Goal: Task Accomplishment & Management: Manage account settings

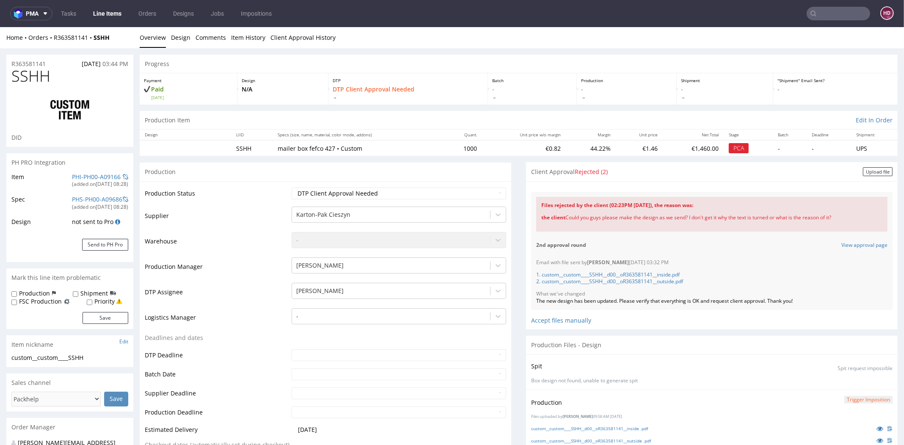
scroll to position [55, 0]
click at [863, 171] on div "Upload file" at bounding box center [878, 171] width 30 height 9
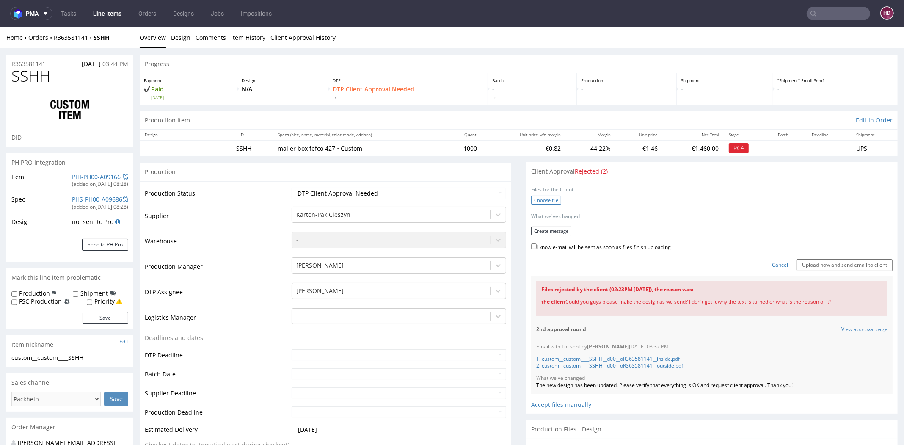
click at [540, 200] on label "Choose file" at bounding box center [546, 199] width 30 height 9
click at [0, 27] on input "Choose file" at bounding box center [0, 27] width 0 height 0
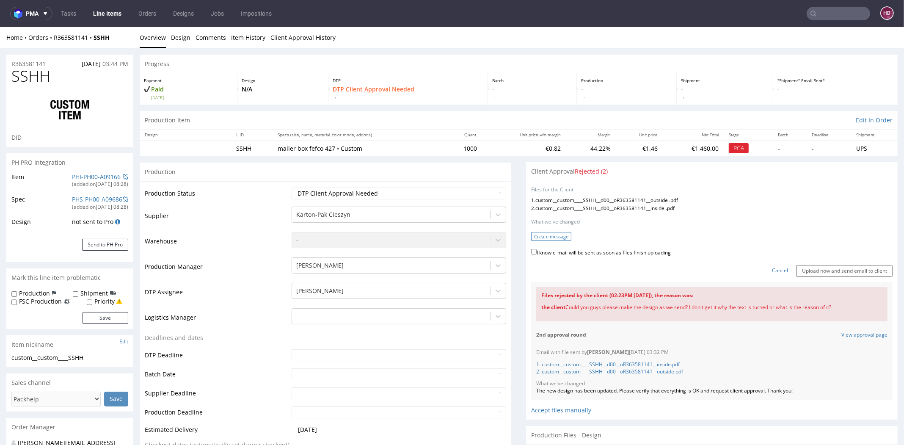
click at [551, 238] on button "Create message" at bounding box center [551, 236] width 40 height 9
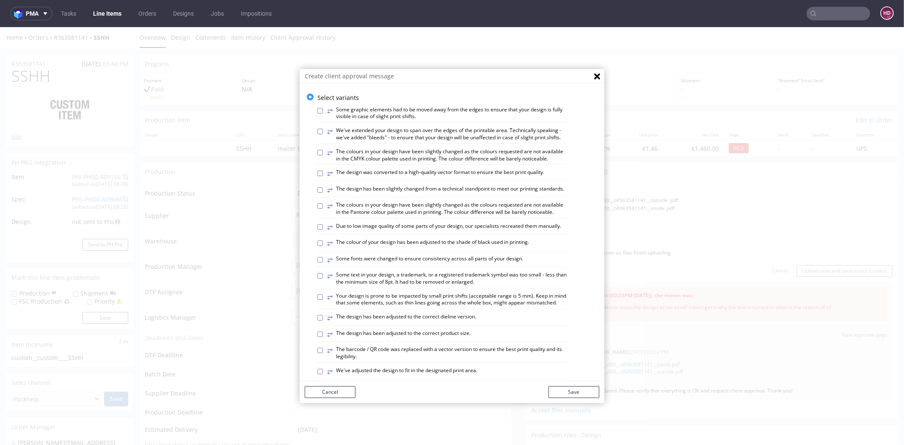
scroll to position [442, 0]
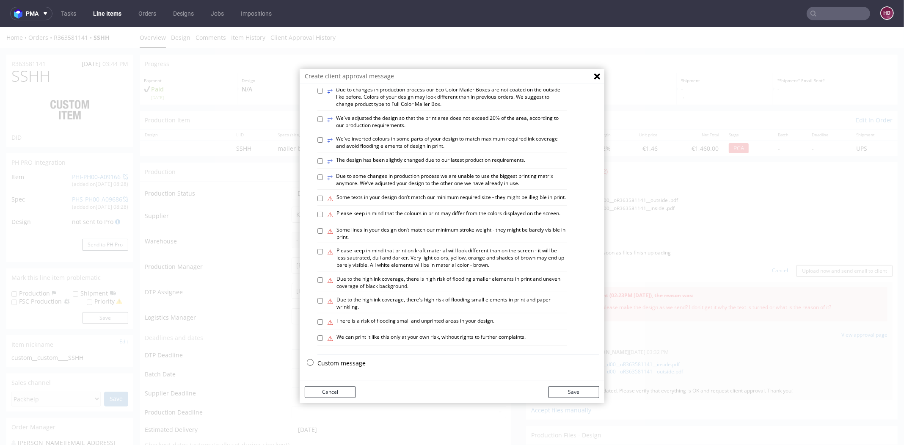
click at [364, 361] on p "Custom message" at bounding box center [458, 363] width 282 height 8
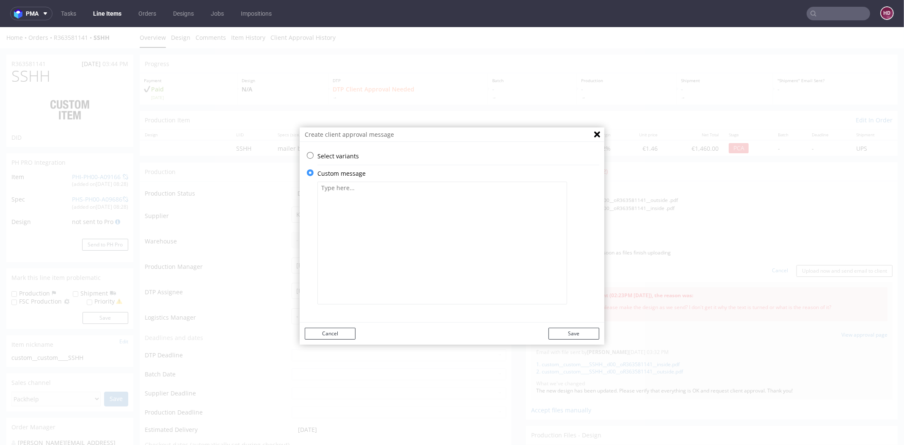
scroll to position [0, 0]
click at [368, 261] on textarea at bounding box center [442, 243] width 250 height 123
paste textarea "We have made corrections and added captions to the bottom and side of the file …"
type textarea "We have made corrections and added captions to the bottom and side of the file …"
click at [556, 333] on button "Save" at bounding box center [573, 334] width 51 height 12
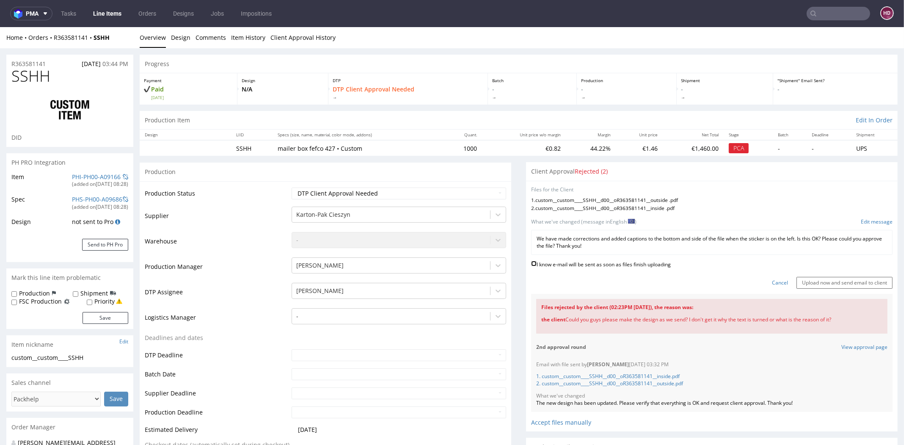
click at [531, 261] on input "I know e-mail will be sent as soon as files finish uploading" at bounding box center [534, 264] width 6 height 6
checkbox input "true"
click at [824, 280] on input "Upload now and send email to client" at bounding box center [844, 283] width 96 height 12
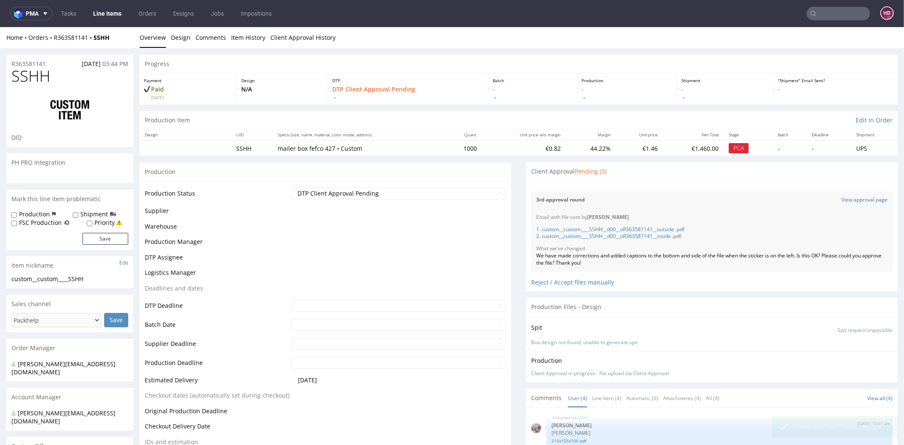
scroll to position [55, 0]
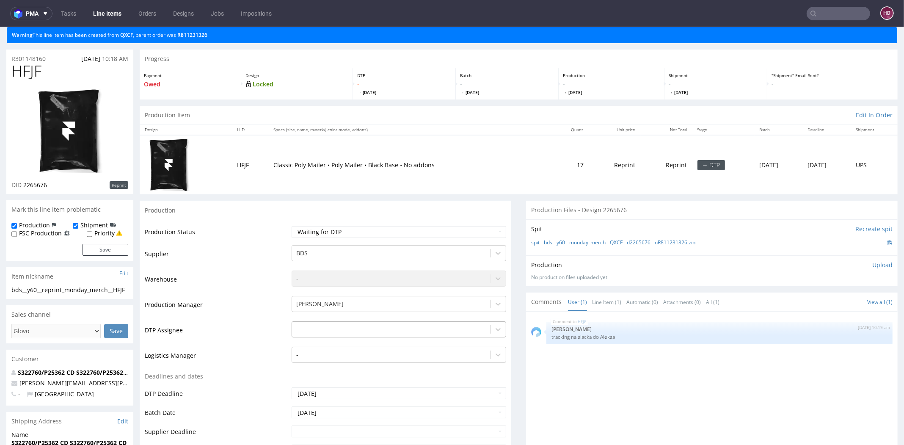
click at [327, 333] on div "-" at bounding box center [399, 327] width 215 height 12
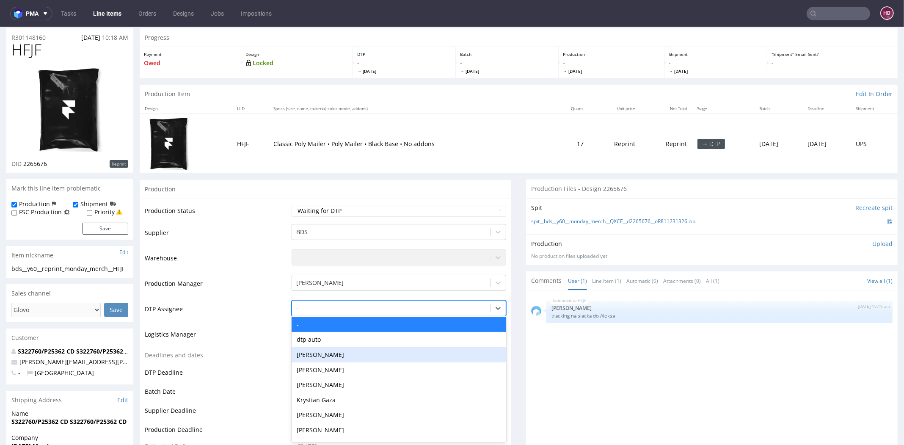
scroll to position [2, 0]
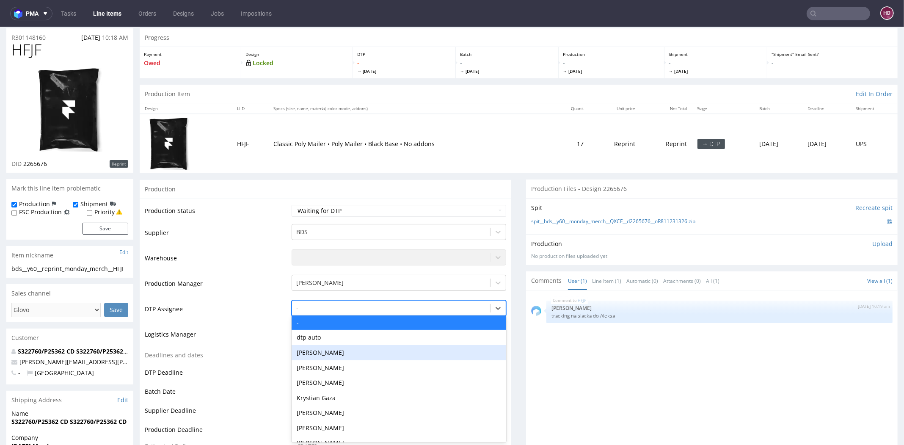
click at [319, 351] on div "[PERSON_NAME]" at bounding box center [399, 352] width 215 height 15
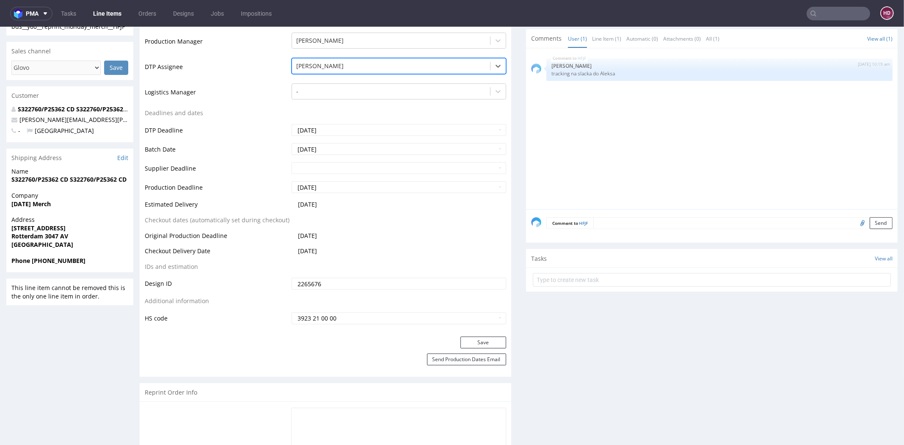
scroll to position [351, 0]
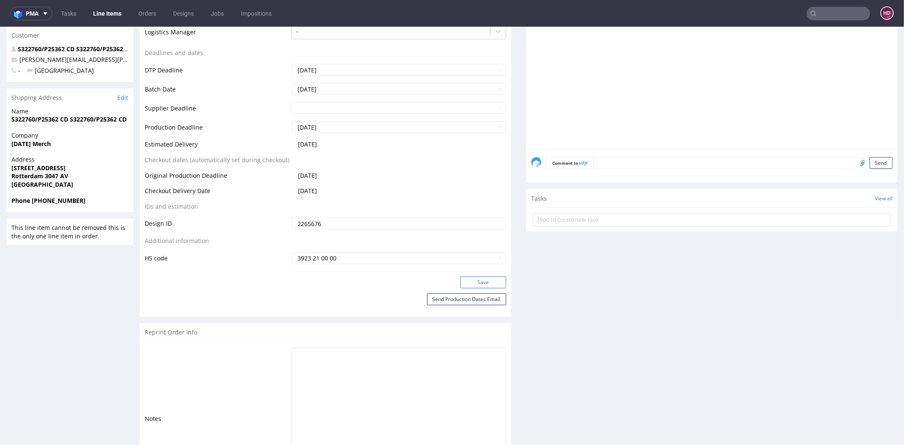
click at [474, 279] on button "Save" at bounding box center [483, 282] width 46 height 12
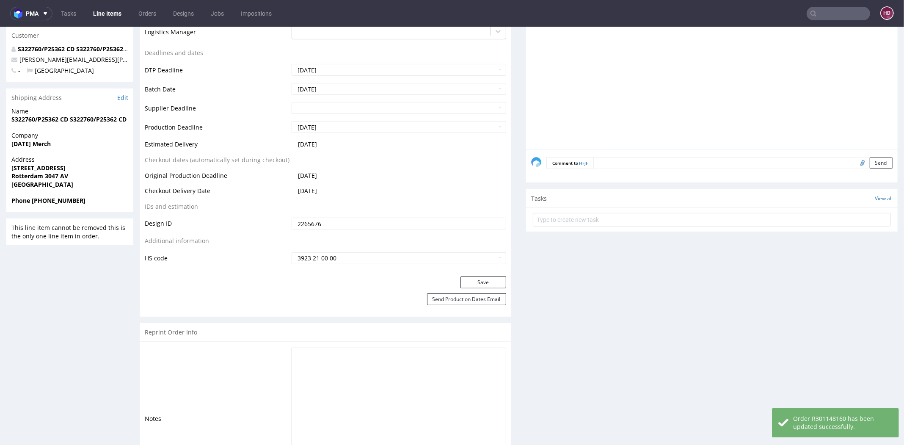
scroll to position [0, 0]
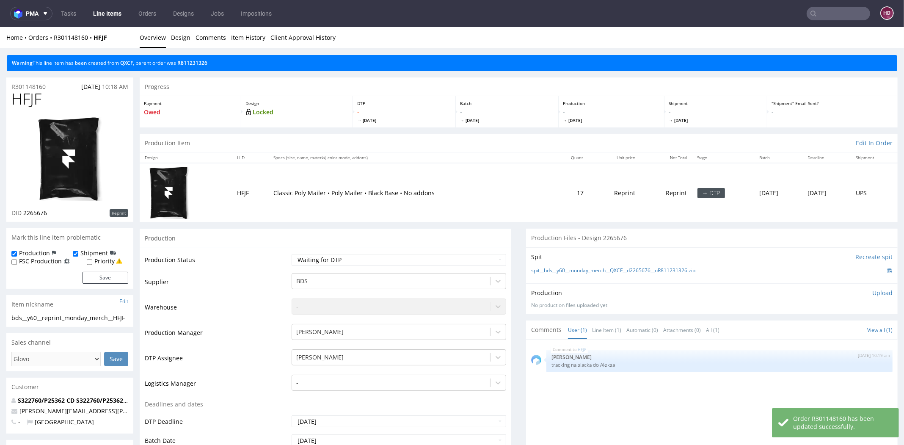
click at [111, 15] on link "Line Items" at bounding box center [107, 14] width 39 height 14
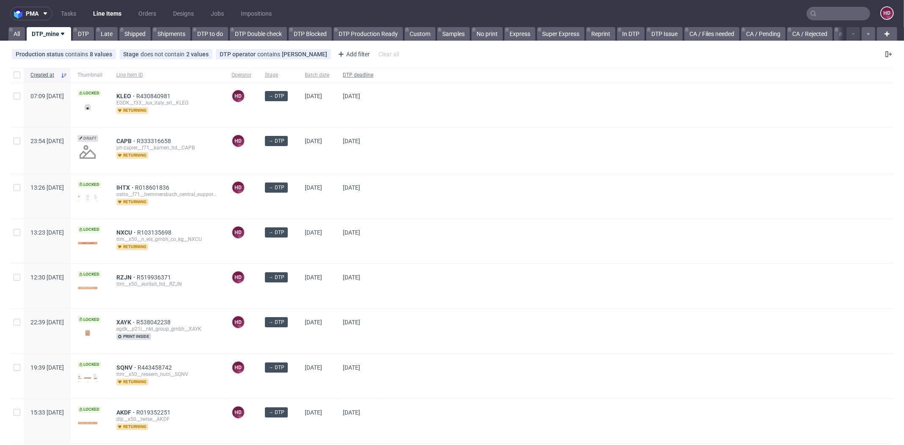
click at [373, 73] on span "DTP deadline" at bounding box center [358, 75] width 30 height 7
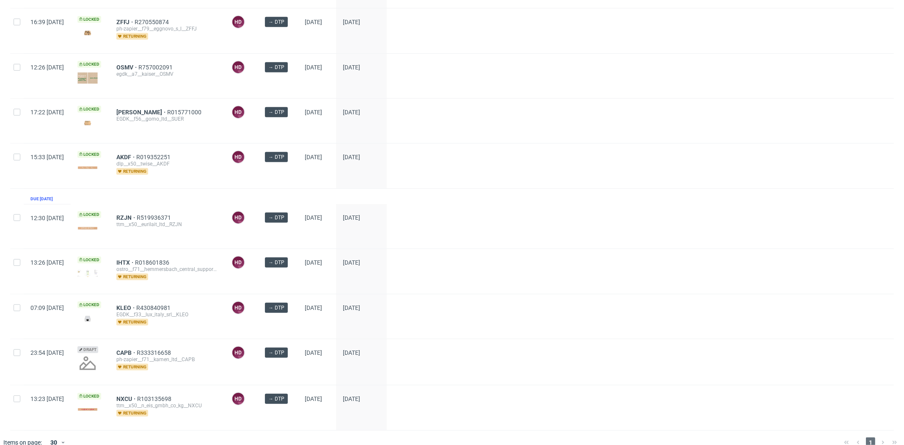
scroll to position [570, 0]
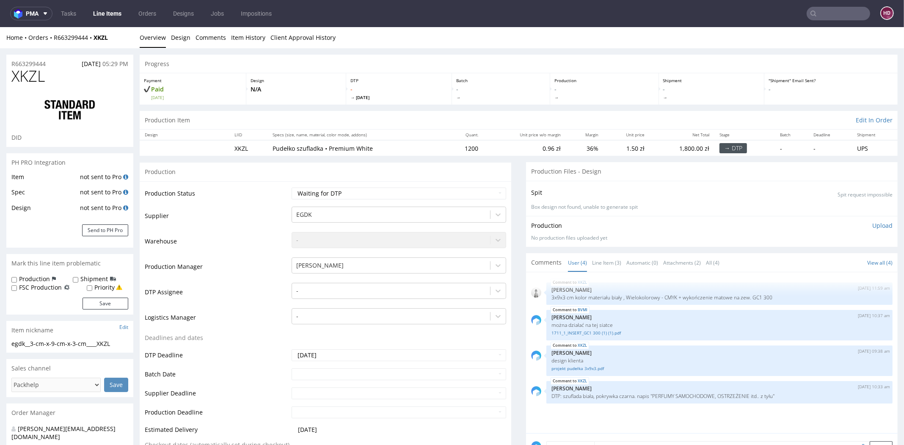
click at [118, 14] on link "Line Items" at bounding box center [107, 14] width 39 height 14
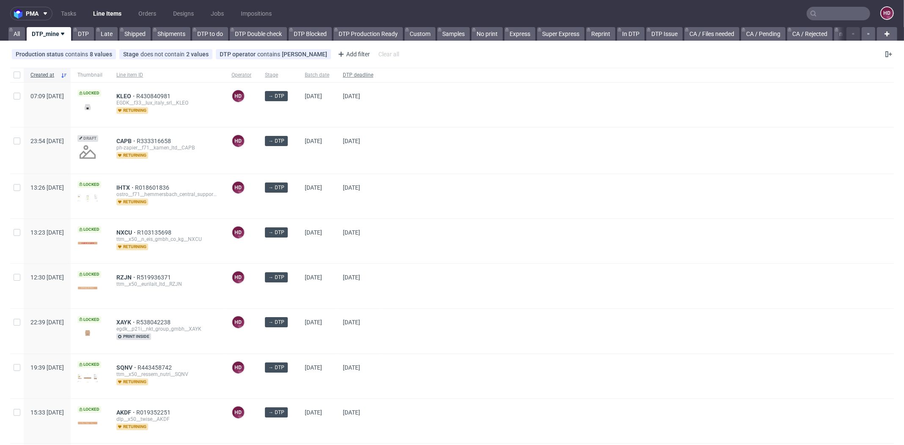
click at [374, 71] on div "DTP deadline" at bounding box center [358, 75] width 44 height 14
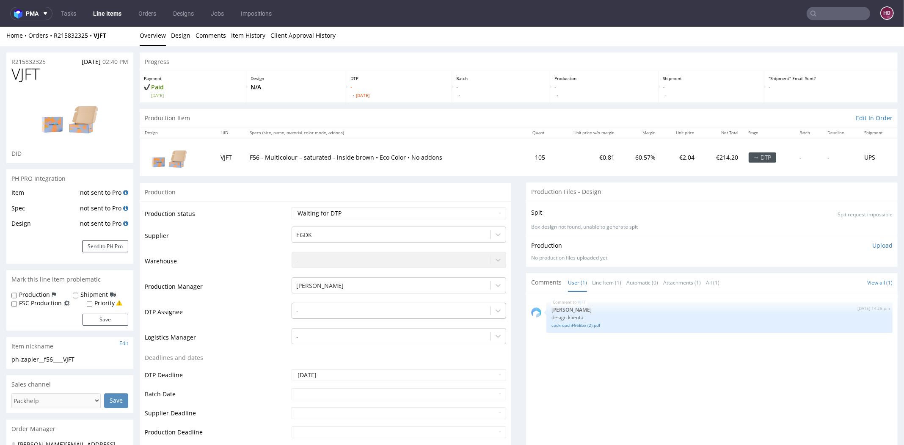
click at [308, 313] on div at bounding box center [391, 311] width 190 height 10
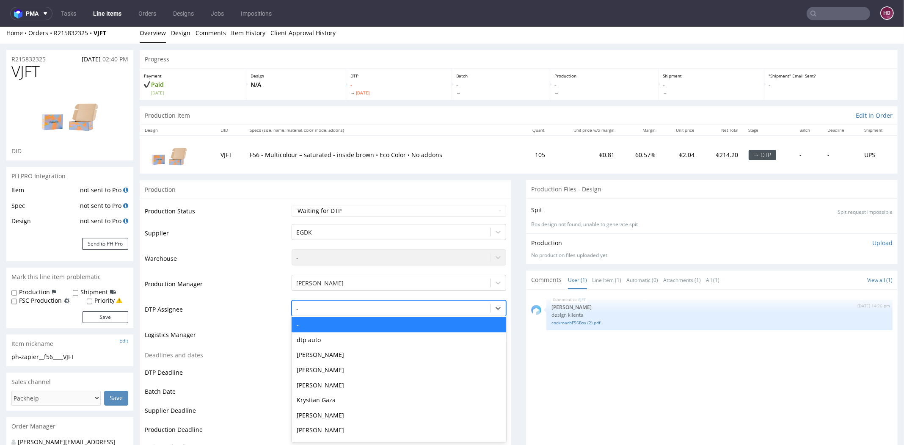
scroll to position [5, 0]
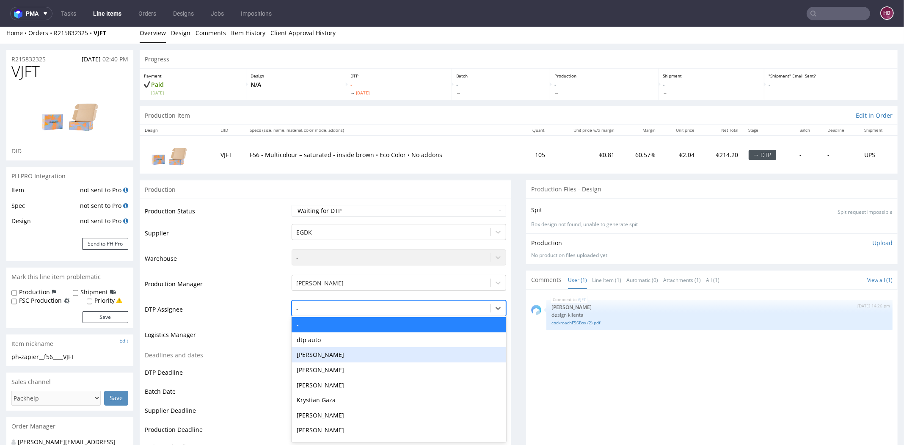
click at [315, 355] on div "[PERSON_NAME]" at bounding box center [399, 354] width 215 height 15
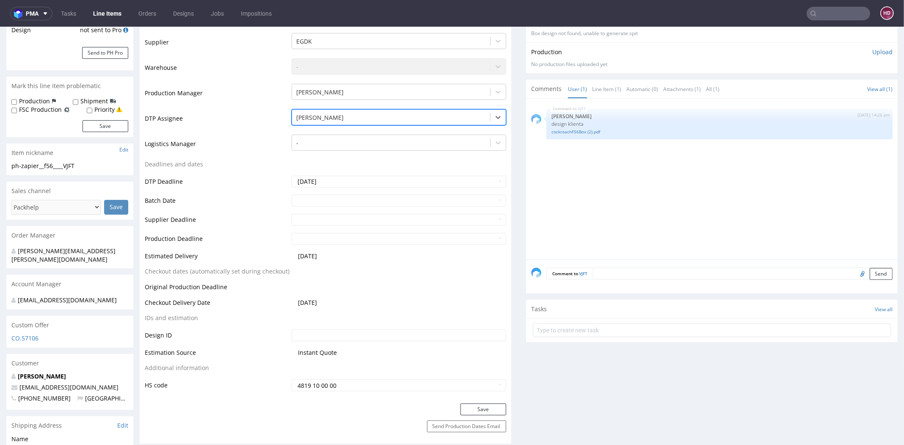
scroll to position [280, 0]
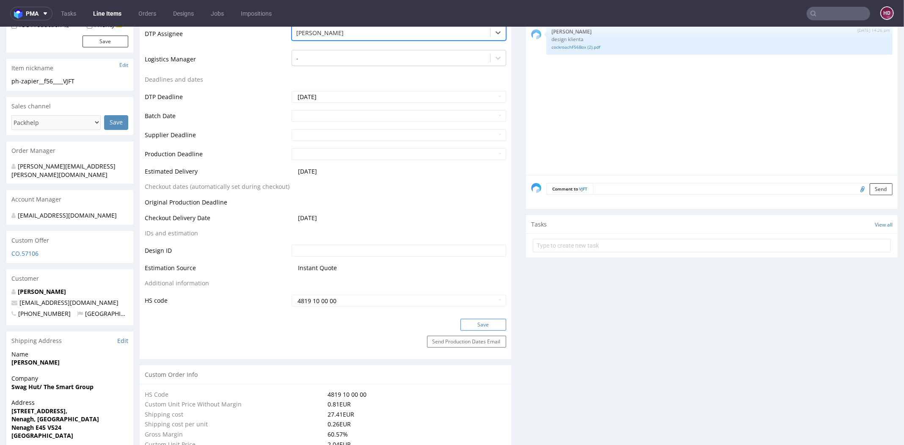
click at [460, 323] on button "Save" at bounding box center [483, 325] width 46 height 12
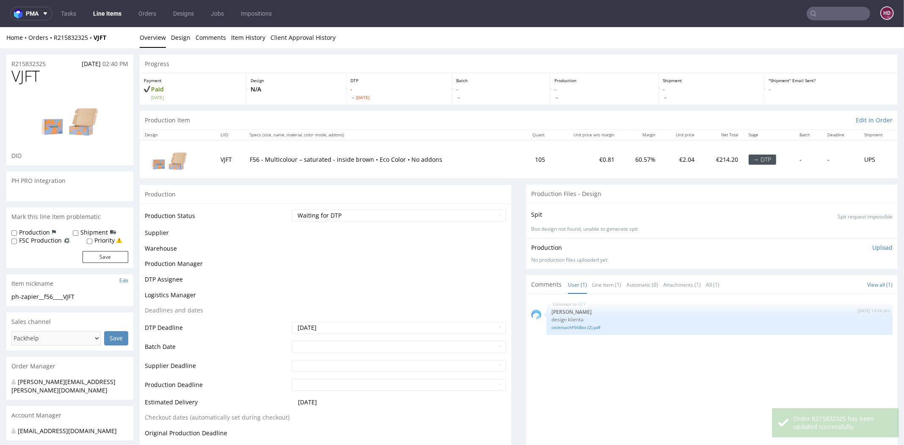
scroll to position [215, 0]
